Goal: Task Accomplishment & Management: Manage account settings

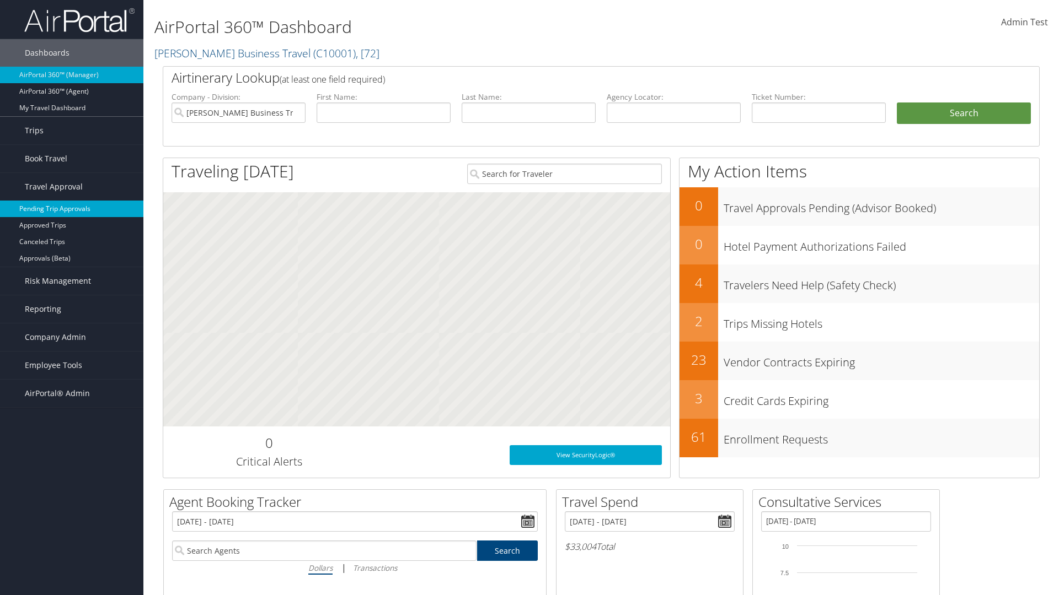
click at [72, 209] on link "Pending Trip Approvals" at bounding box center [71, 209] width 143 height 17
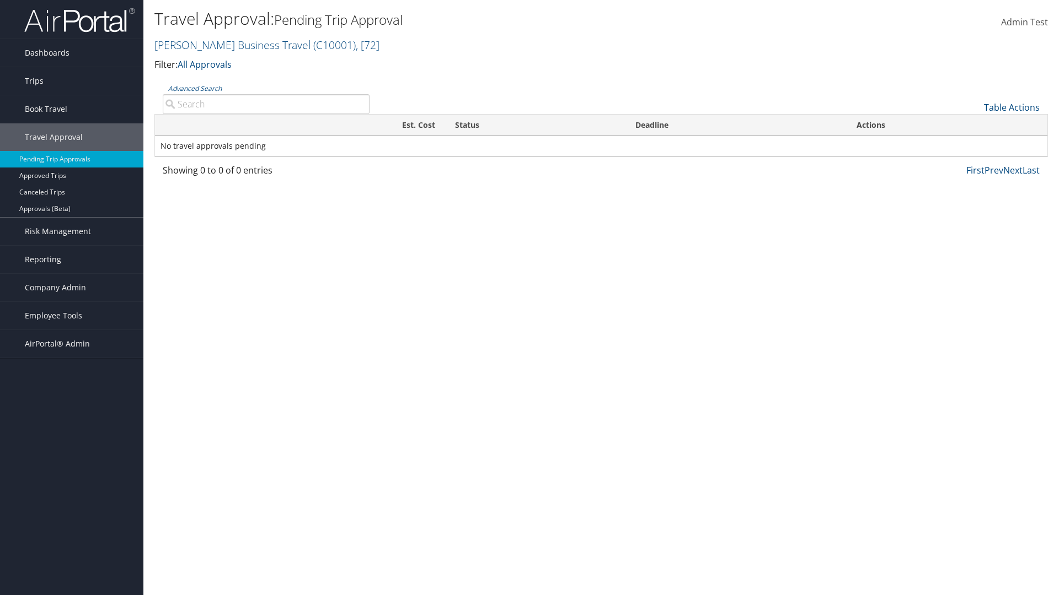
click at [195, 88] on link "Advanced Search" at bounding box center [194, 88] width 53 height 9
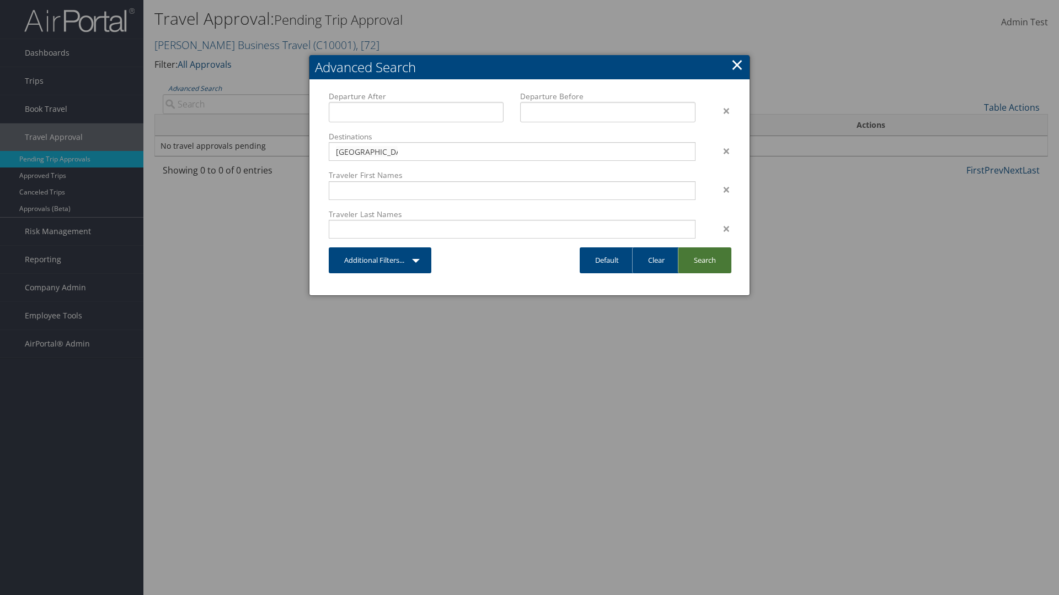
type input "[GEOGRAPHIC_DATA]"
click at [704, 260] on link "Search" at bounding box center [704, 261] width 53 height 26
type input "[GEOGRAPHIC_DATA]"
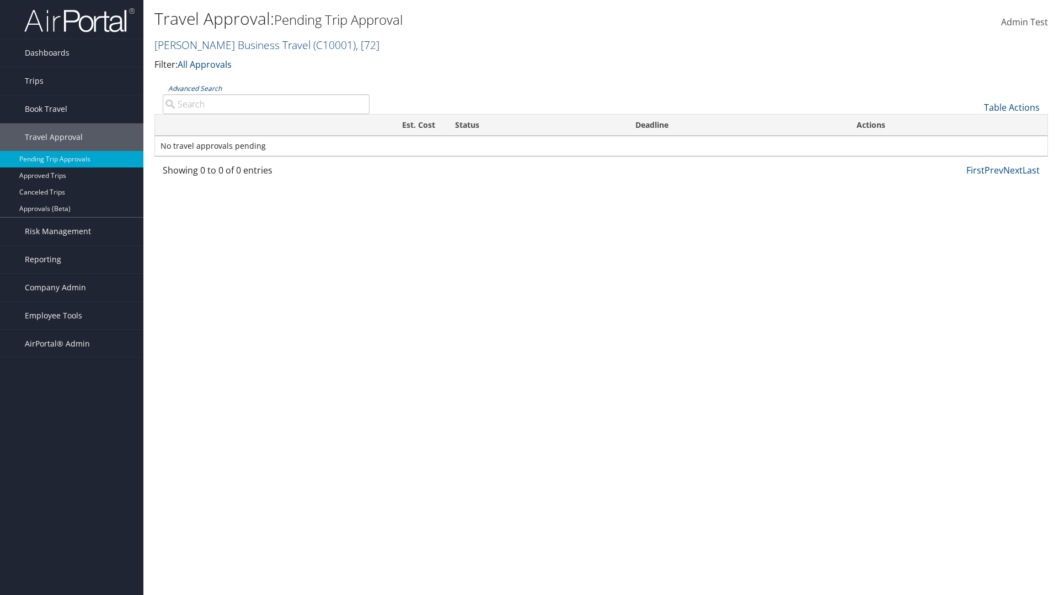
click at [195, 88] on link "Advanced Search" at bounding box center [194, 88] width 53 height 9
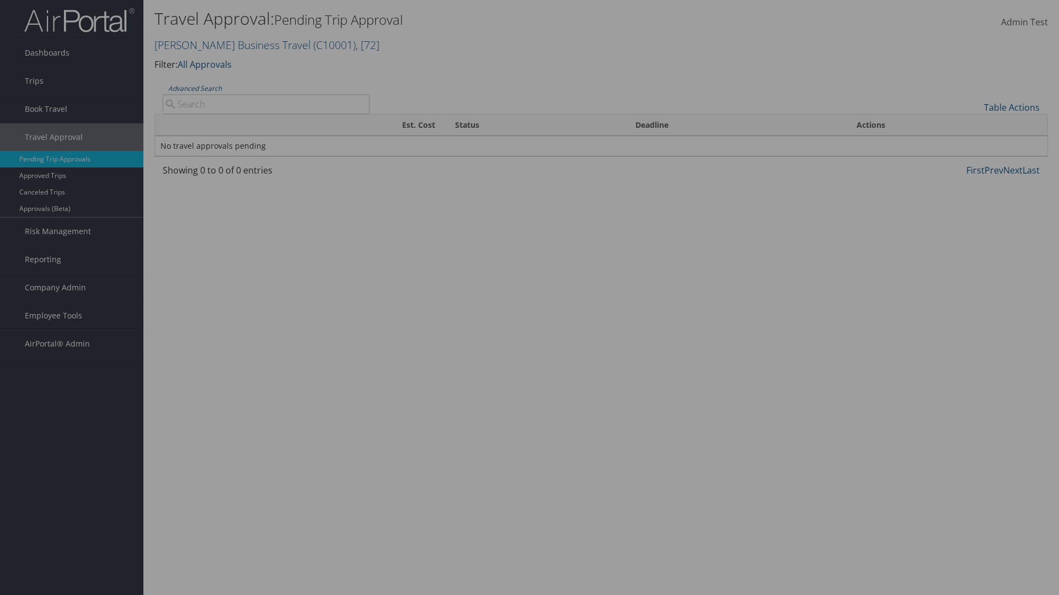
click at [0, 0] on link "Clear" at bounding box center [0, 0] width 0 height 0
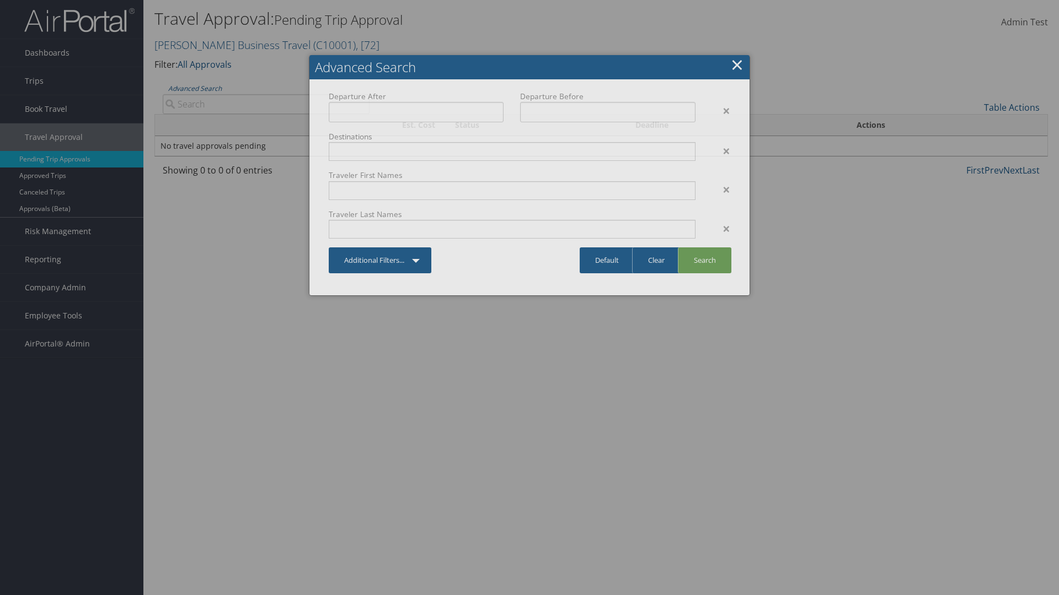
click at [737, 65] on link "×" at bounding box center [736, 64] width 13 height 22
